Goal: Find specific page/section: Find specific page/section

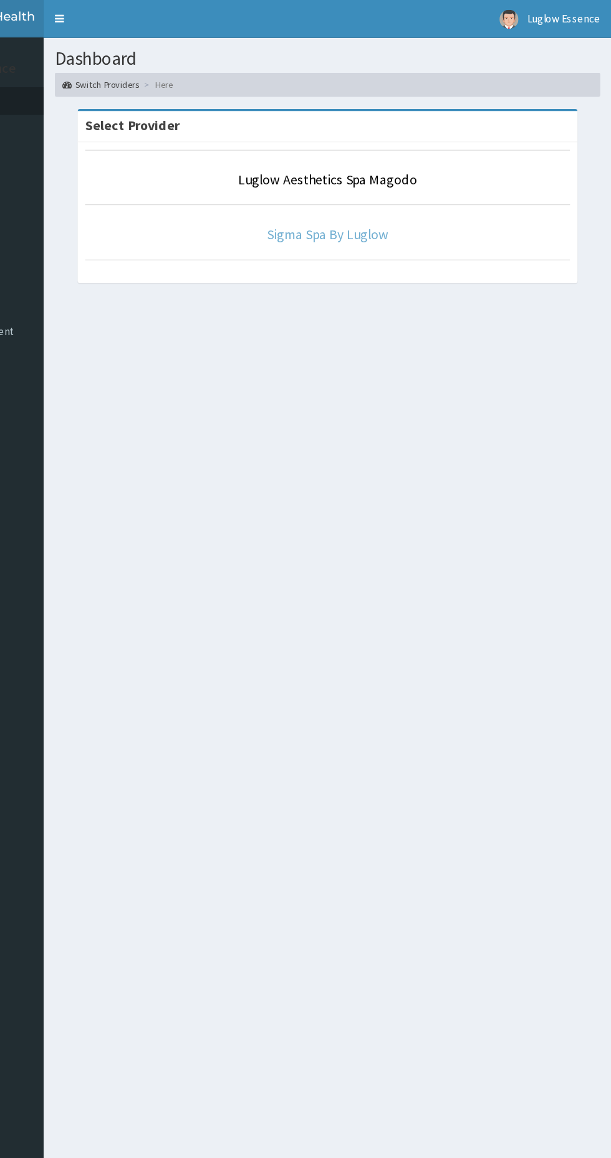
click at [358, 193] on link "Sigma Spa By Luglow" at bounding box center [377, 193] width 100 height 14
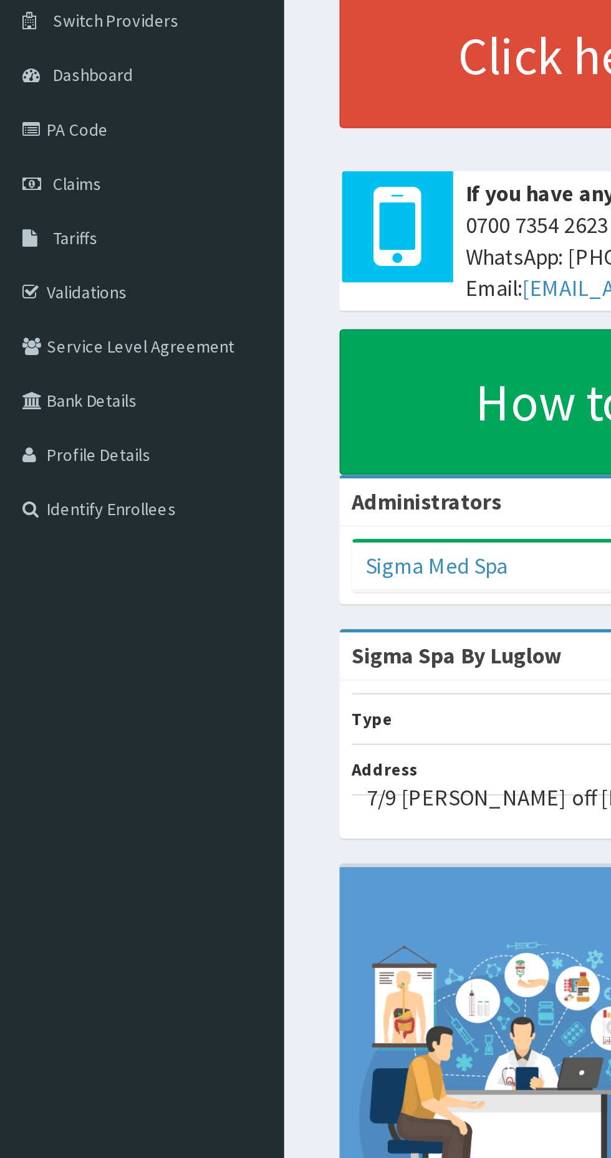
click at [26, 175] on link "PA Code" at bounding box center [71, 163] width 143 height 27
